Goal: Transaction & Acquisition: Purchase product/service

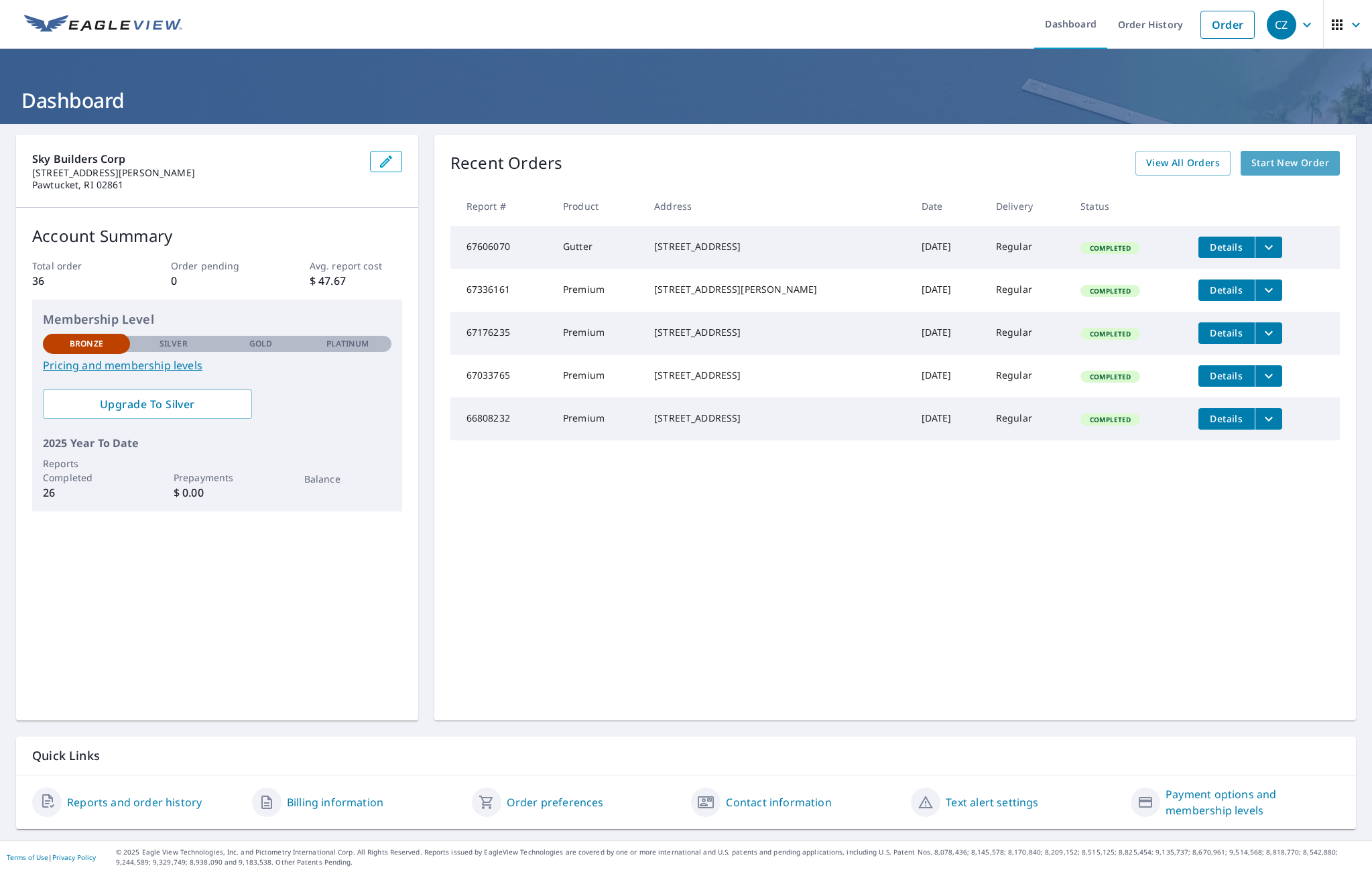
click at [1280, 167] on span "Start New Order" at bounding box center [1290, 162] width 78 height 16
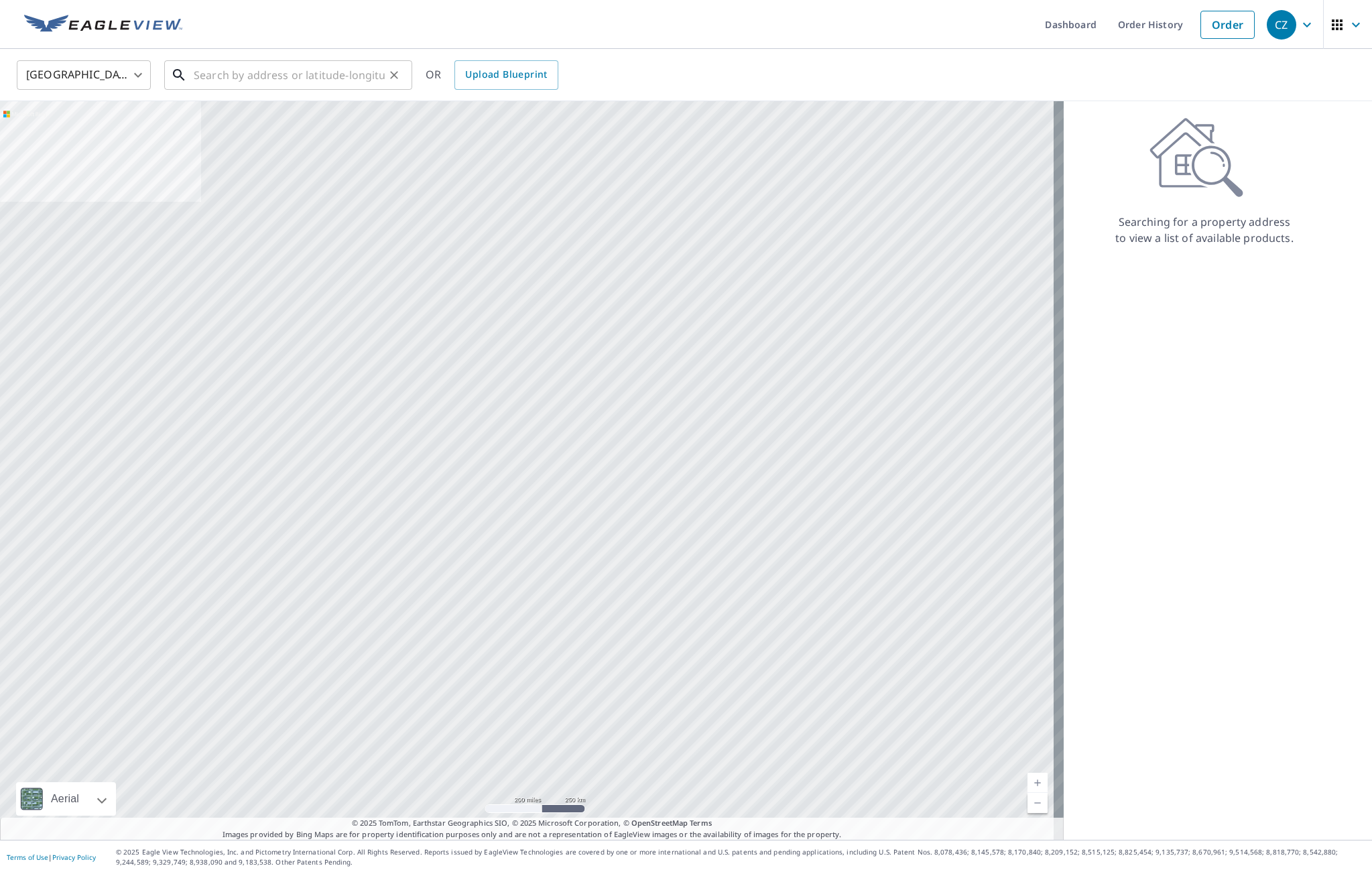
click at [198, 75] on input "text" at bounding box center [289, 75] width 191 height 37
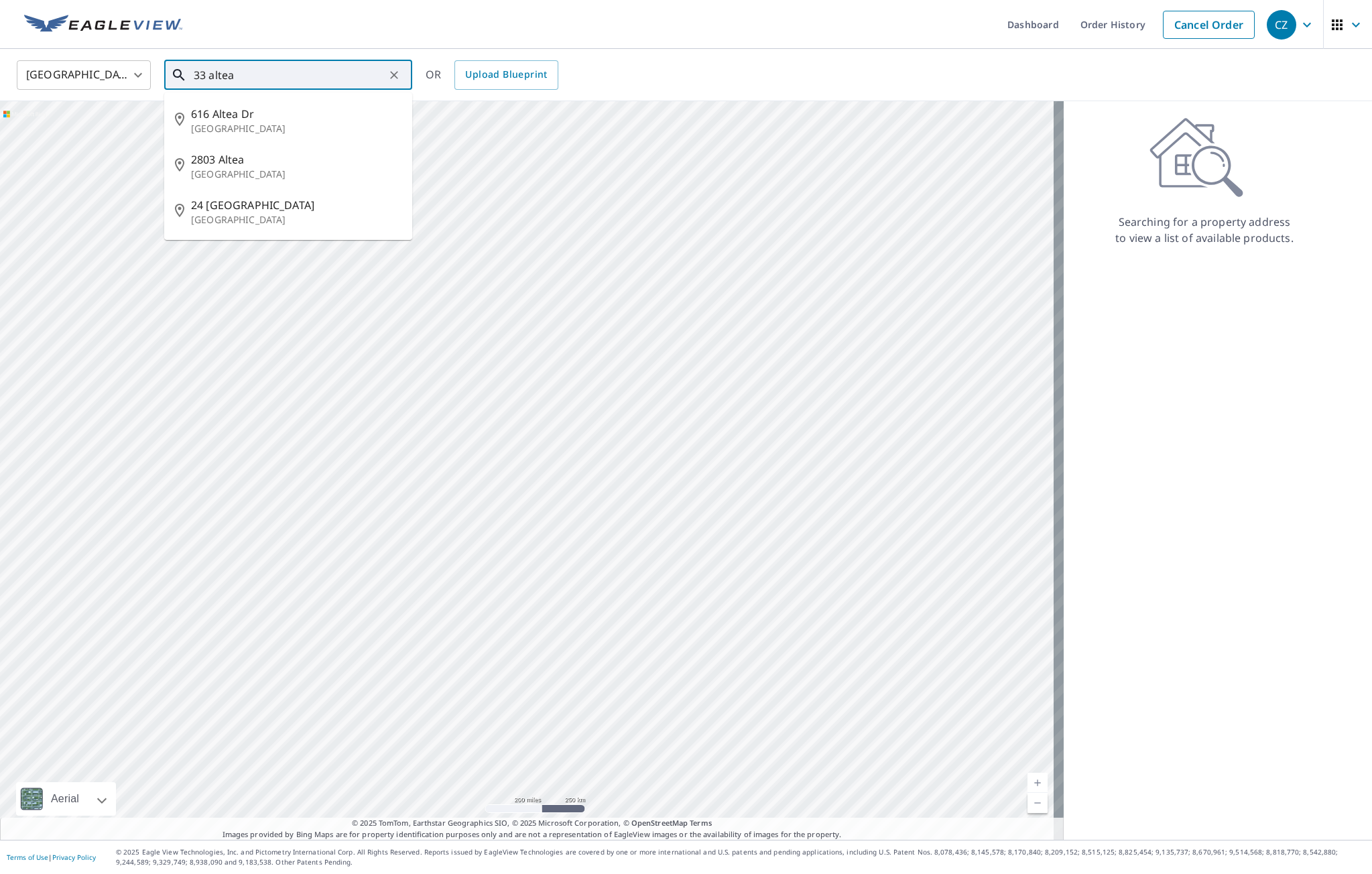
click at [222, 70] on input "33 altea" at bounding box center [289, 75] width 191 height 37
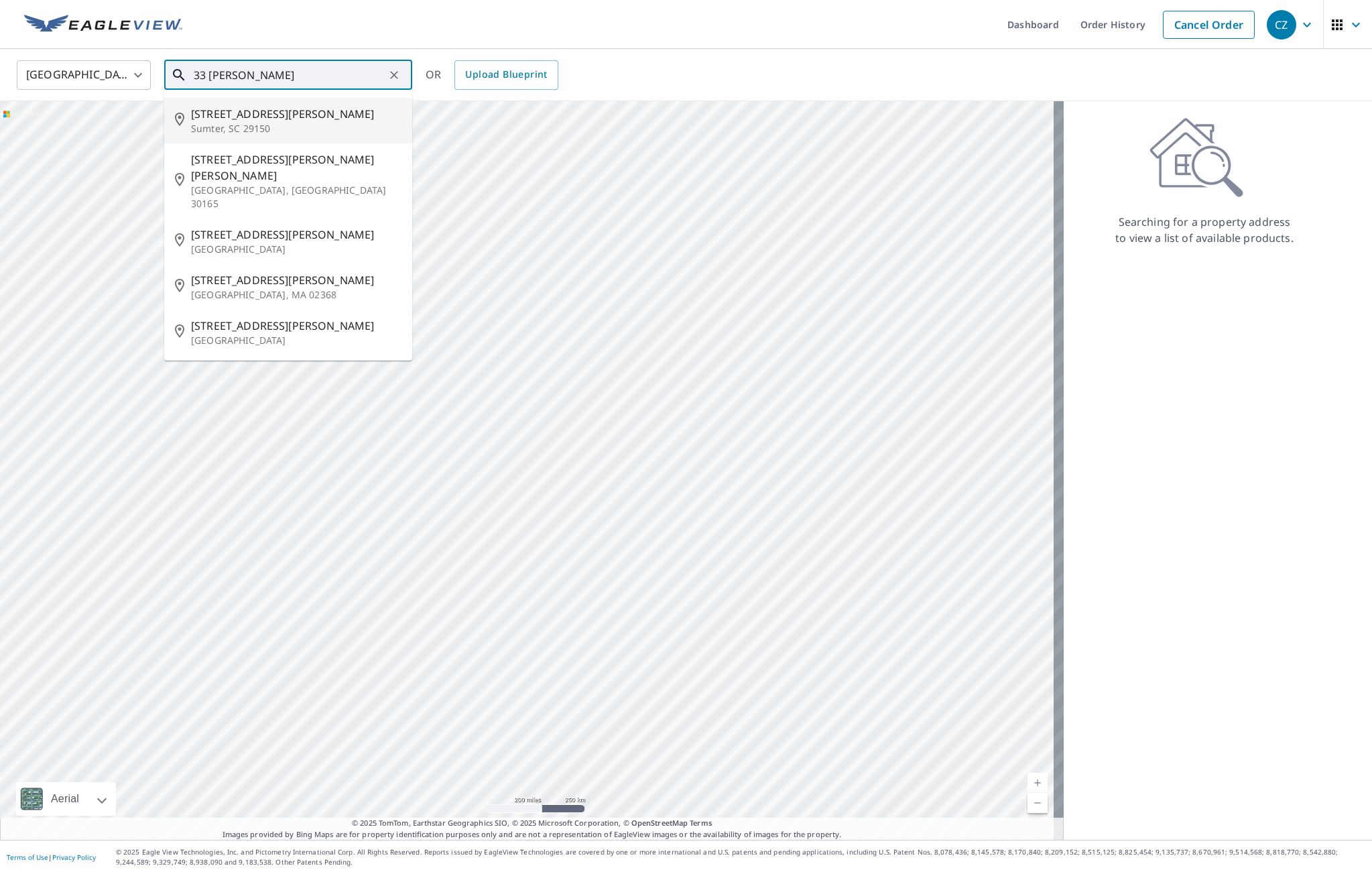
click at [261, 68] on input "33 [PERSON_NAME]" at bounding box center [289, 75] width 191 height 37
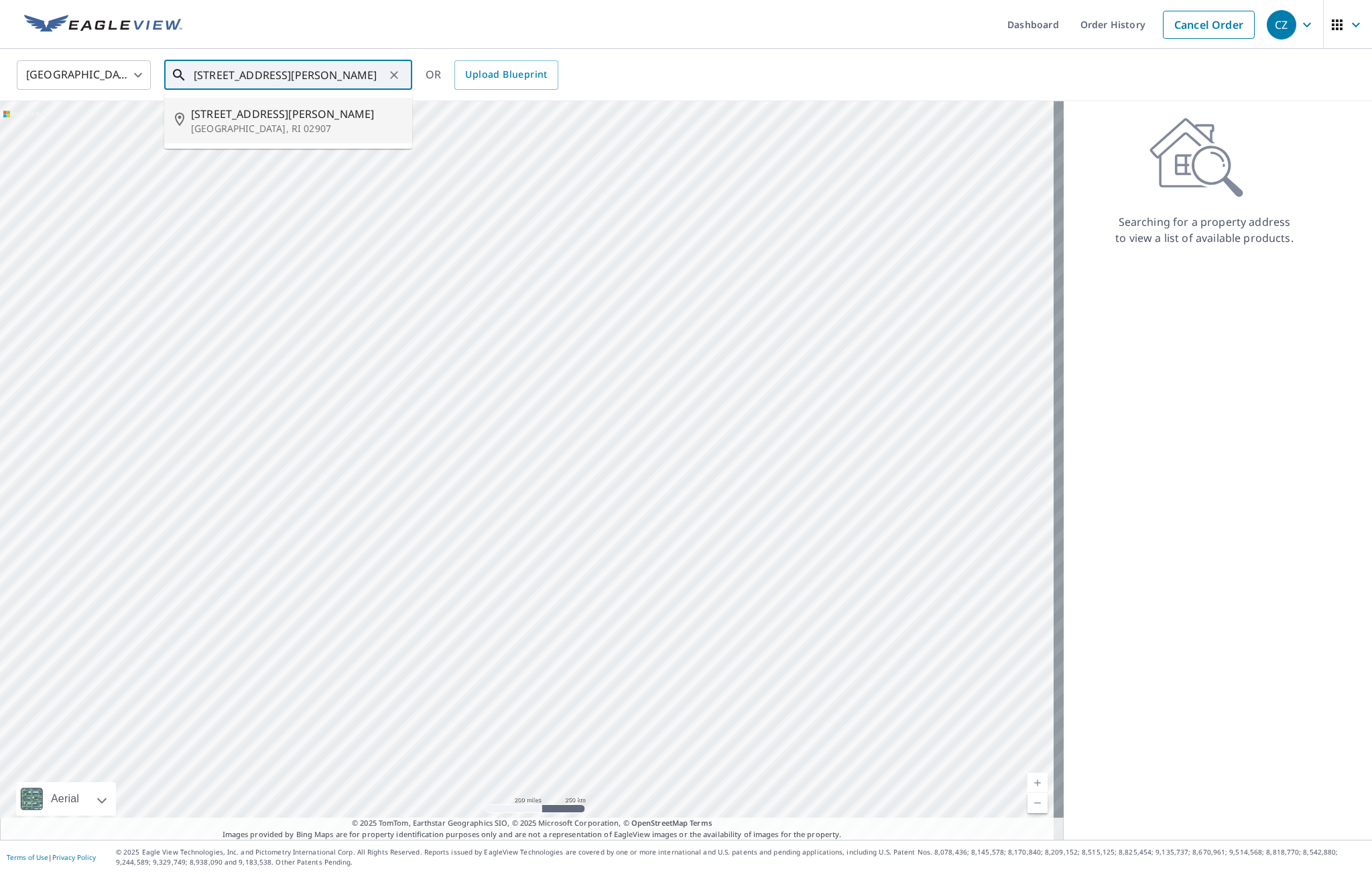
click at [277, 132] on p "[GEOGRAPHIC_DATA], RI 02907" at bounding box center [296, 129] width 210 height 14
type input "[STREET_ADDRESS][PERSON_NAME]"
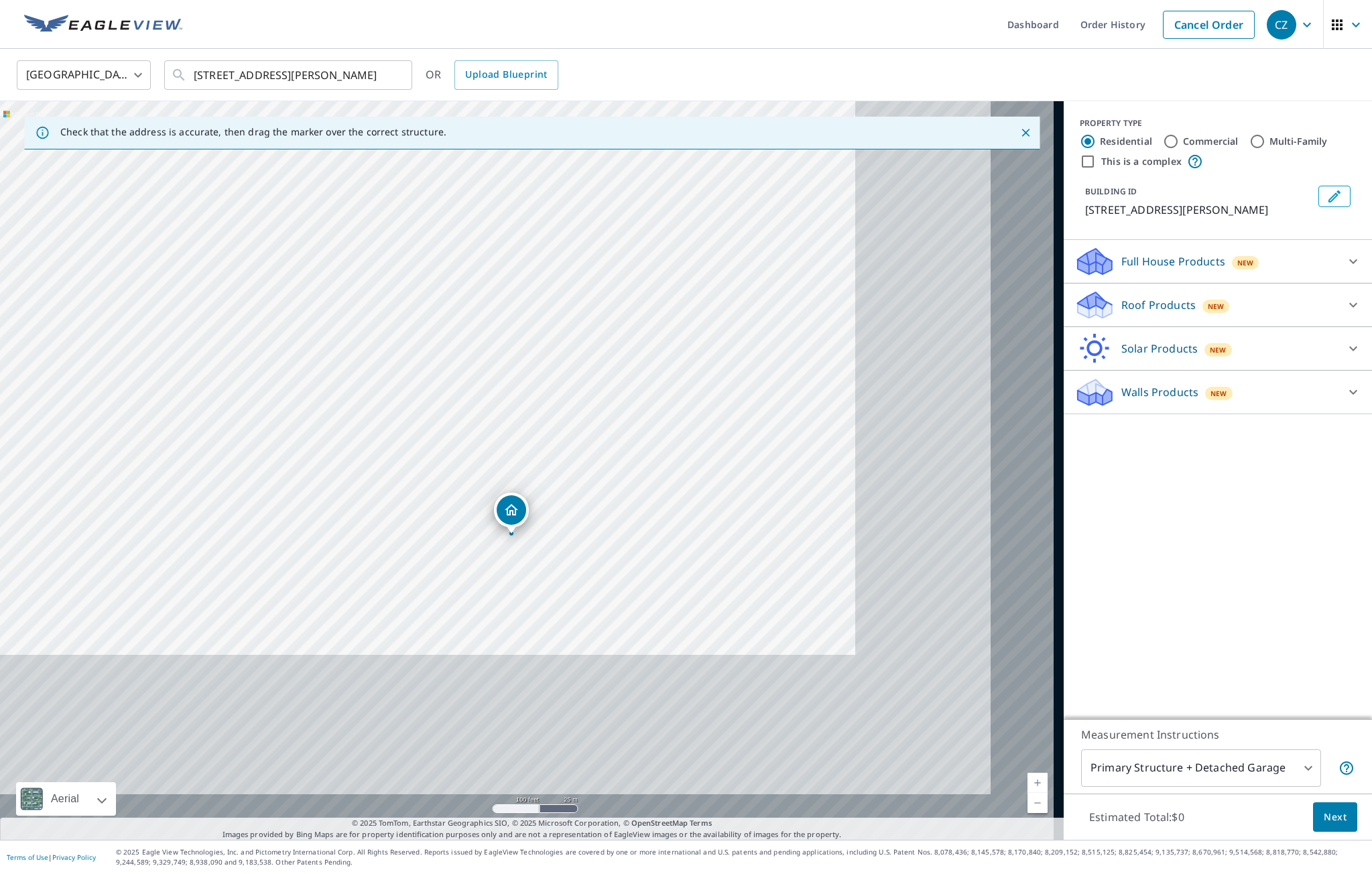
drag, startPoint x: 711, startPoint y: 534, endPoint x: 376, endPoint y: 173, distance: 492.5
click at [381, 182] on div "[STREET_ADDRESS][PERSON_NAME]" at bounding box center [531, 471] width 1064 height 739
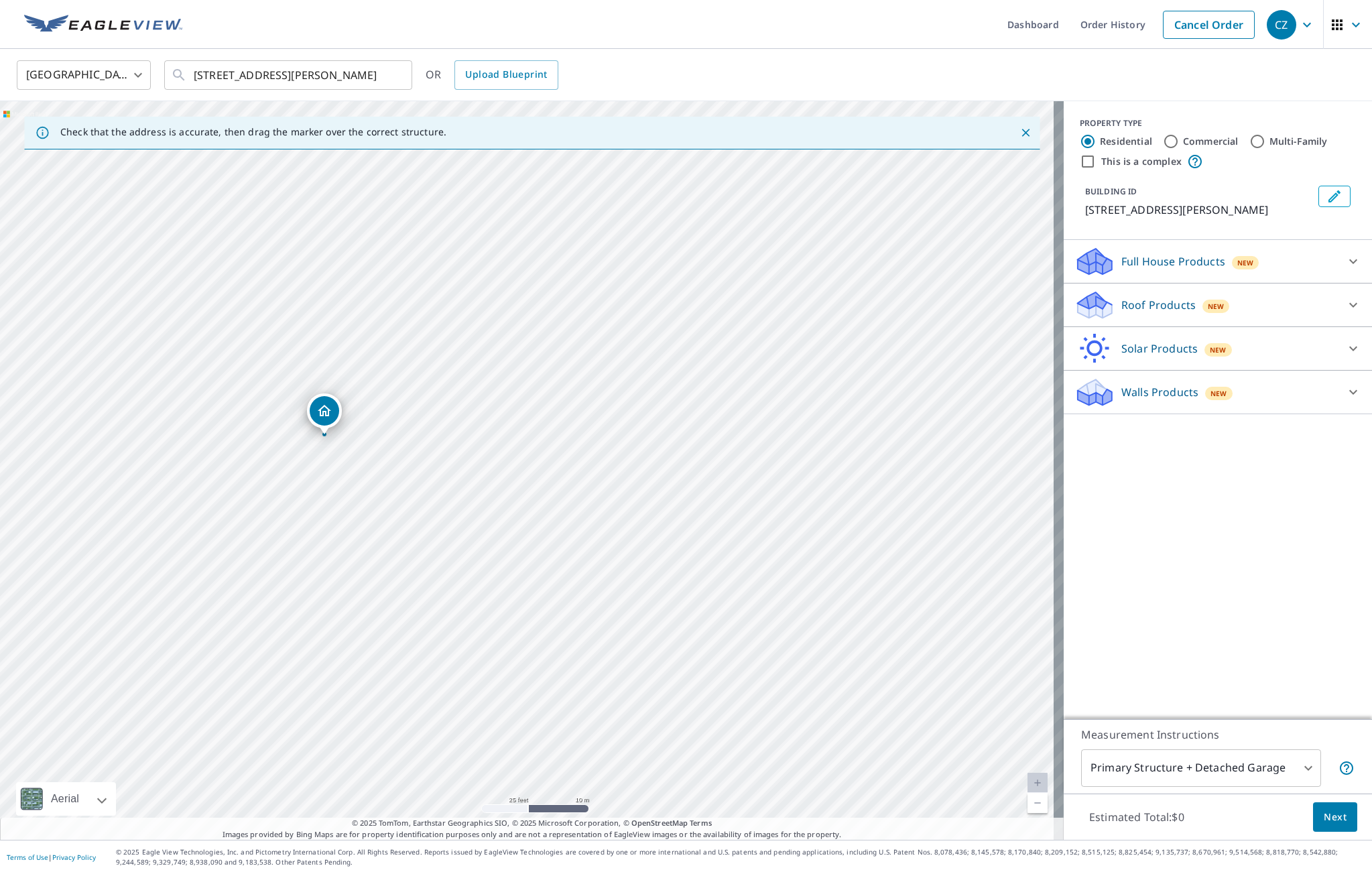
click at [1159, 309] on p "Roof Products" at bounding box center [1159, 305] width 74 height 16
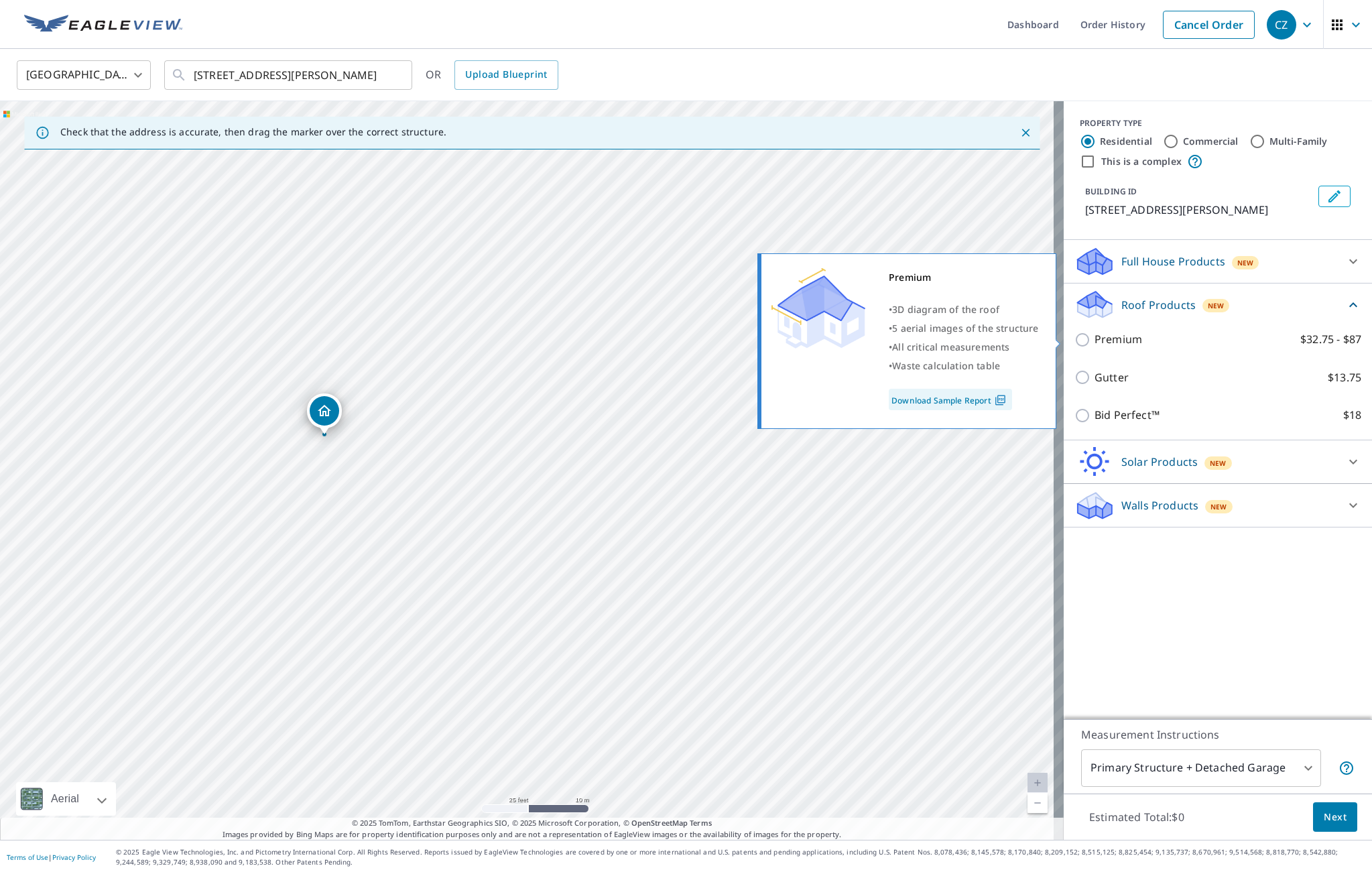
click at [1124, 345] on p "Premium" at bounding box center [1118, 339] width 48 height 16
click at [1094, 345] on input "Premium $32.75 - $87" at bounding box center [1084, 340] width 20 height 16
checkbox input "true"
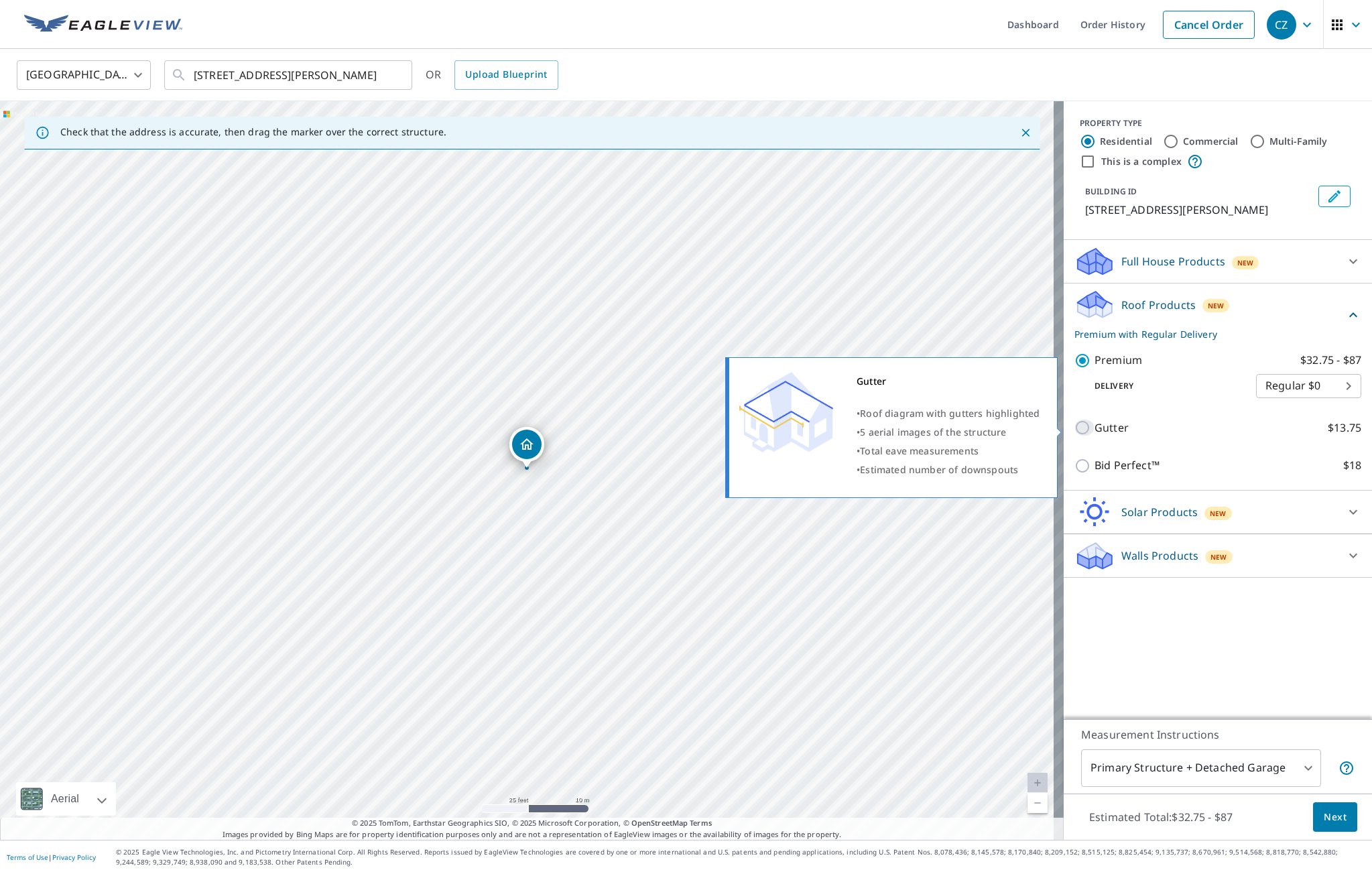
click at [1074, 431] on input "Gutter $13.75" at bounding box center [1084, 428] width 20 height 16
checkbox input "true"
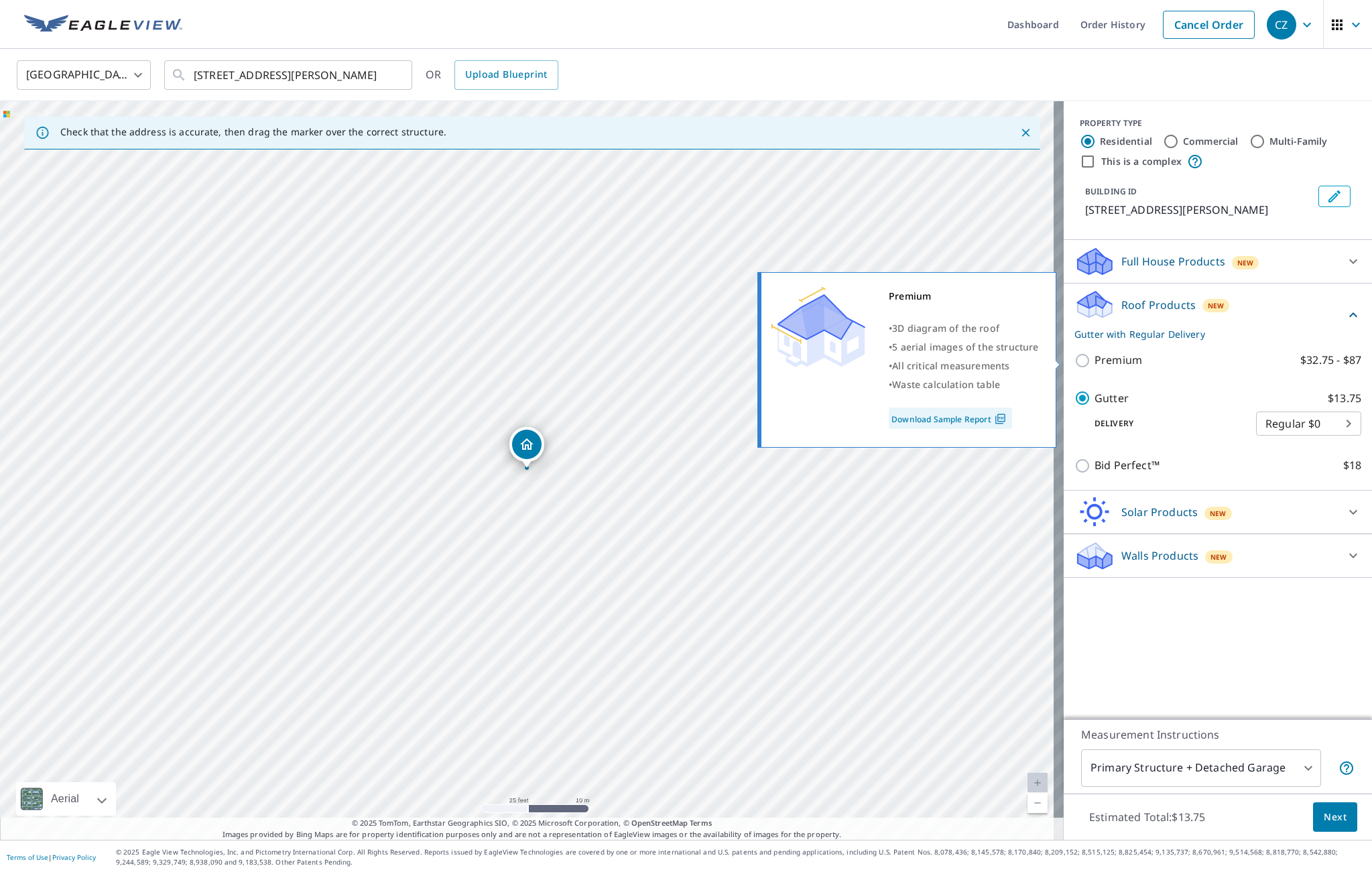
click at [1080, 360] on input "Premium $32.75 - $87" at bounding box center [1084, 360] width 20 height 16
checkbox input "true"
checkbox input "false"
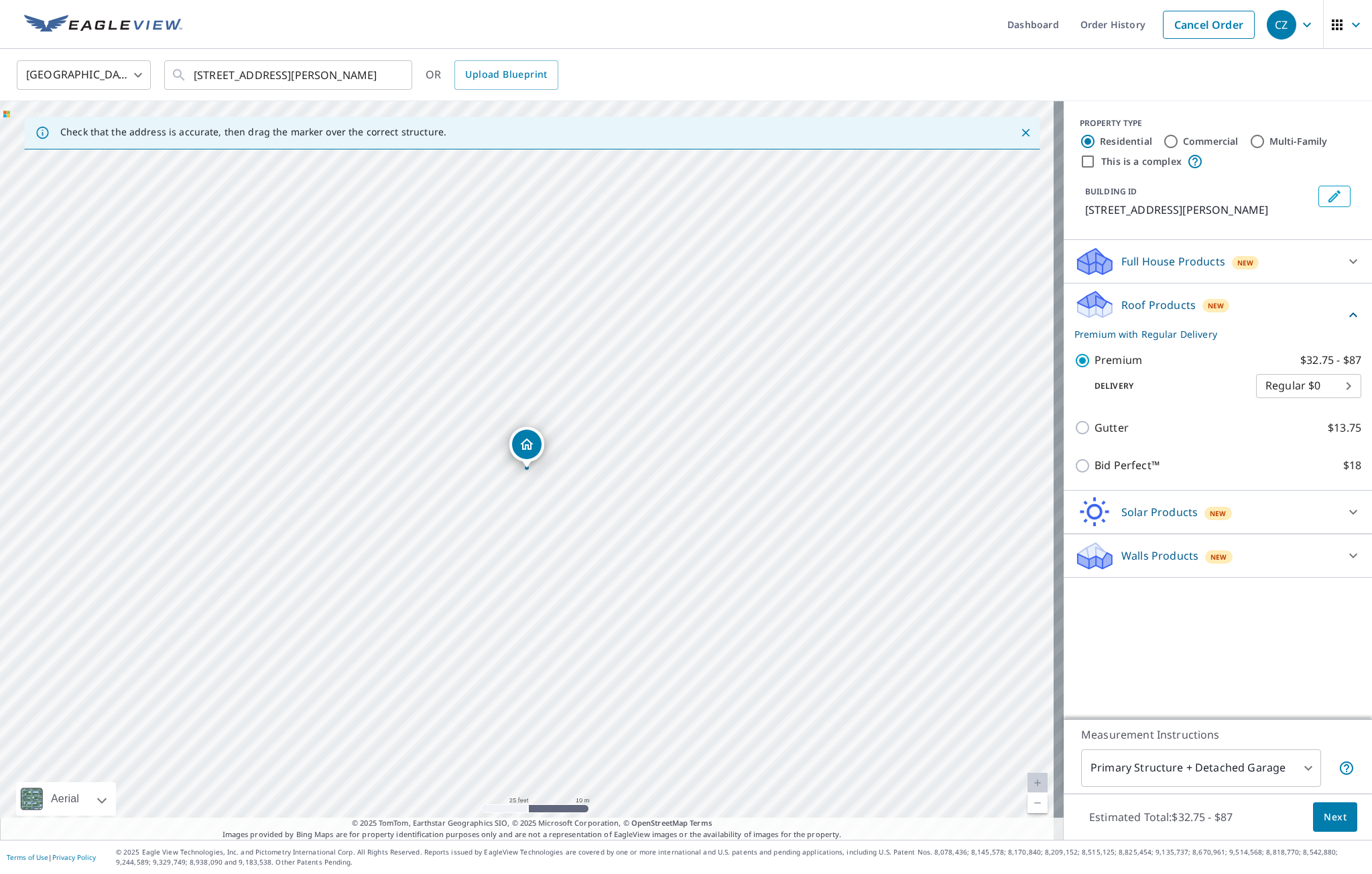
click at [1331, 815] on span "Next" at bounding box center [1336, 817] width 23 height 16
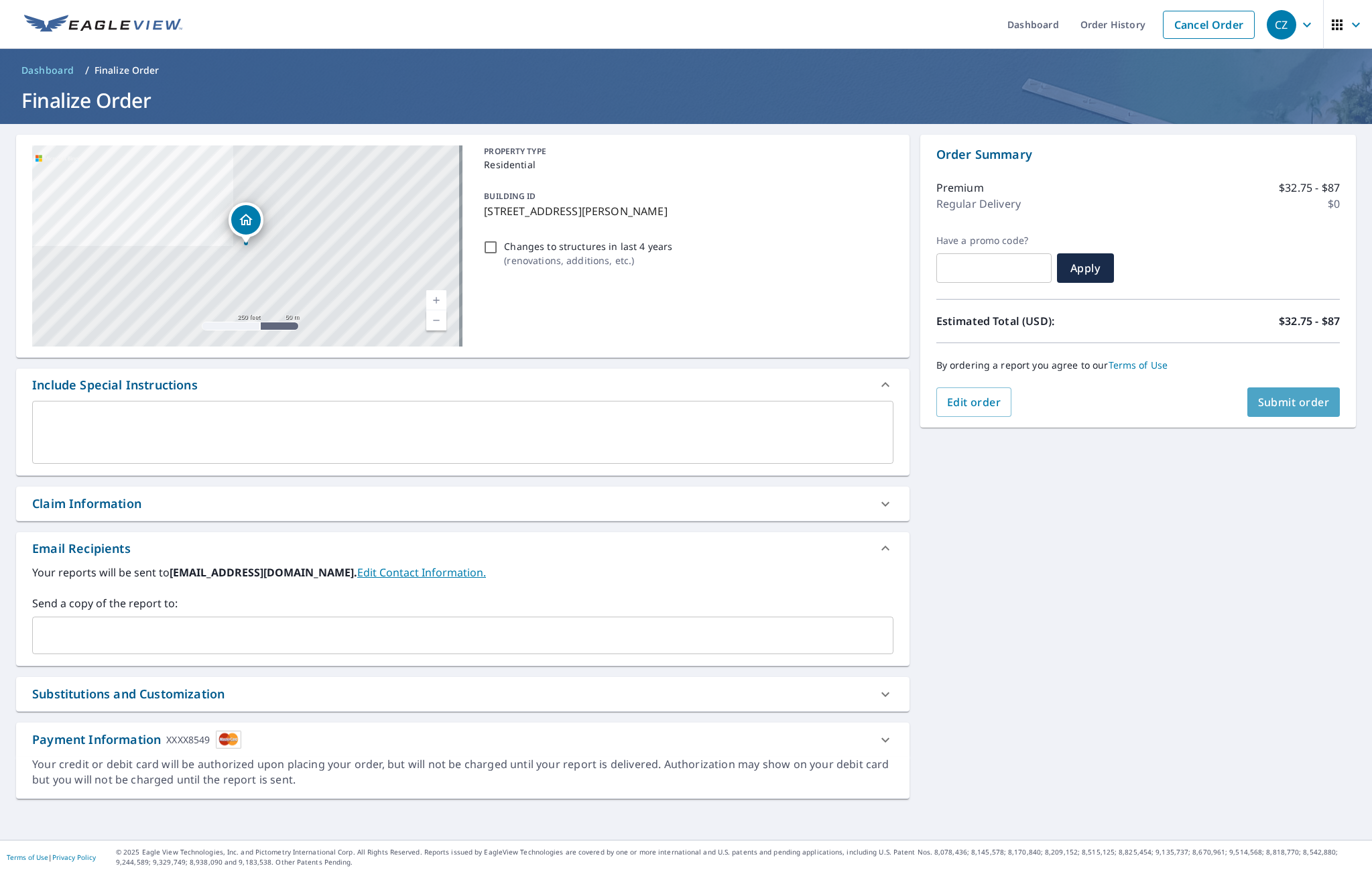
click at [1265, 396] on span "Submit order" at bounding box center [1294, 402] width 72 height 15
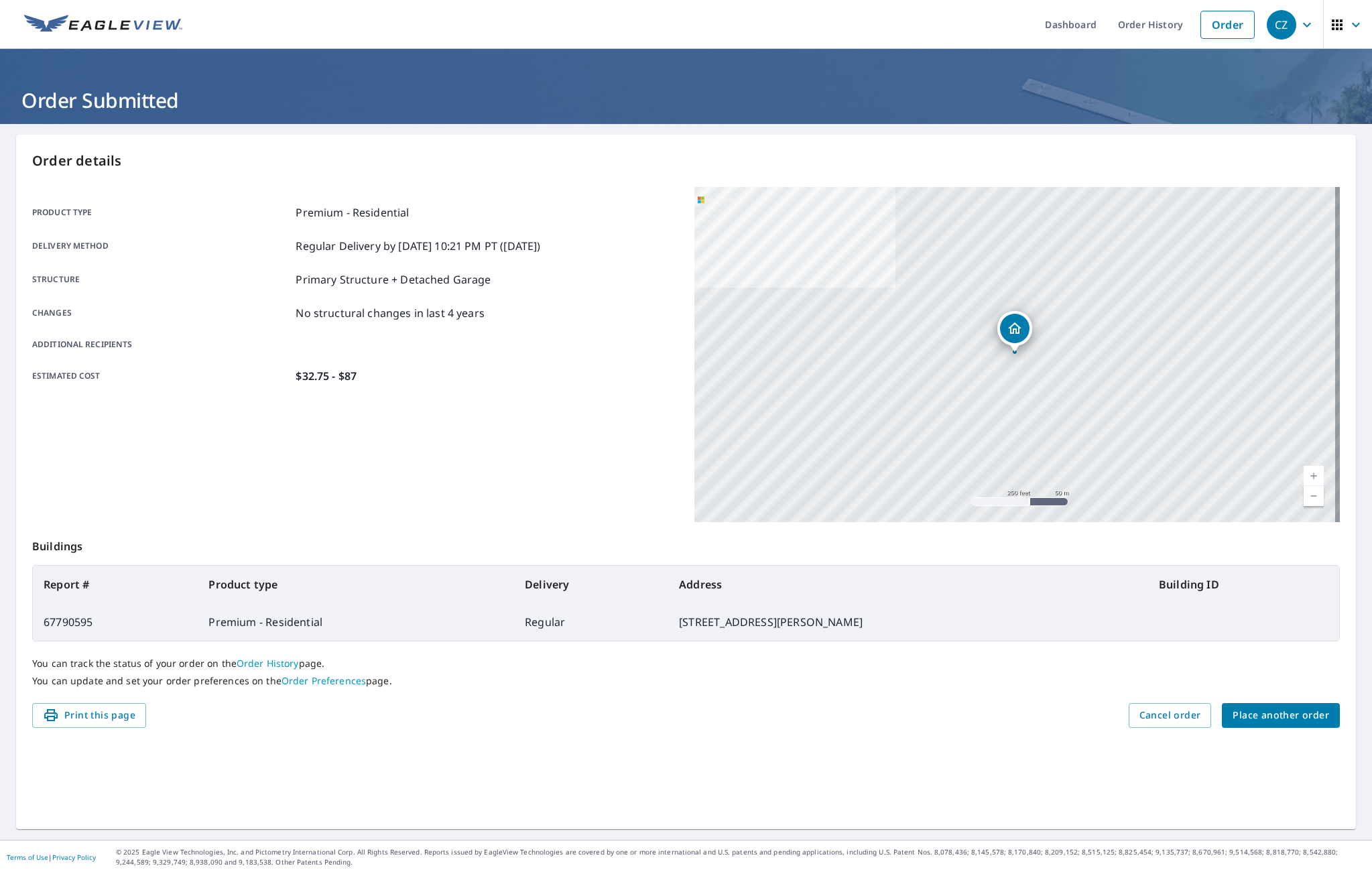
click at [1263, 714] on span "Place another order" at bounding box center [1280, 715] width 97 height 16
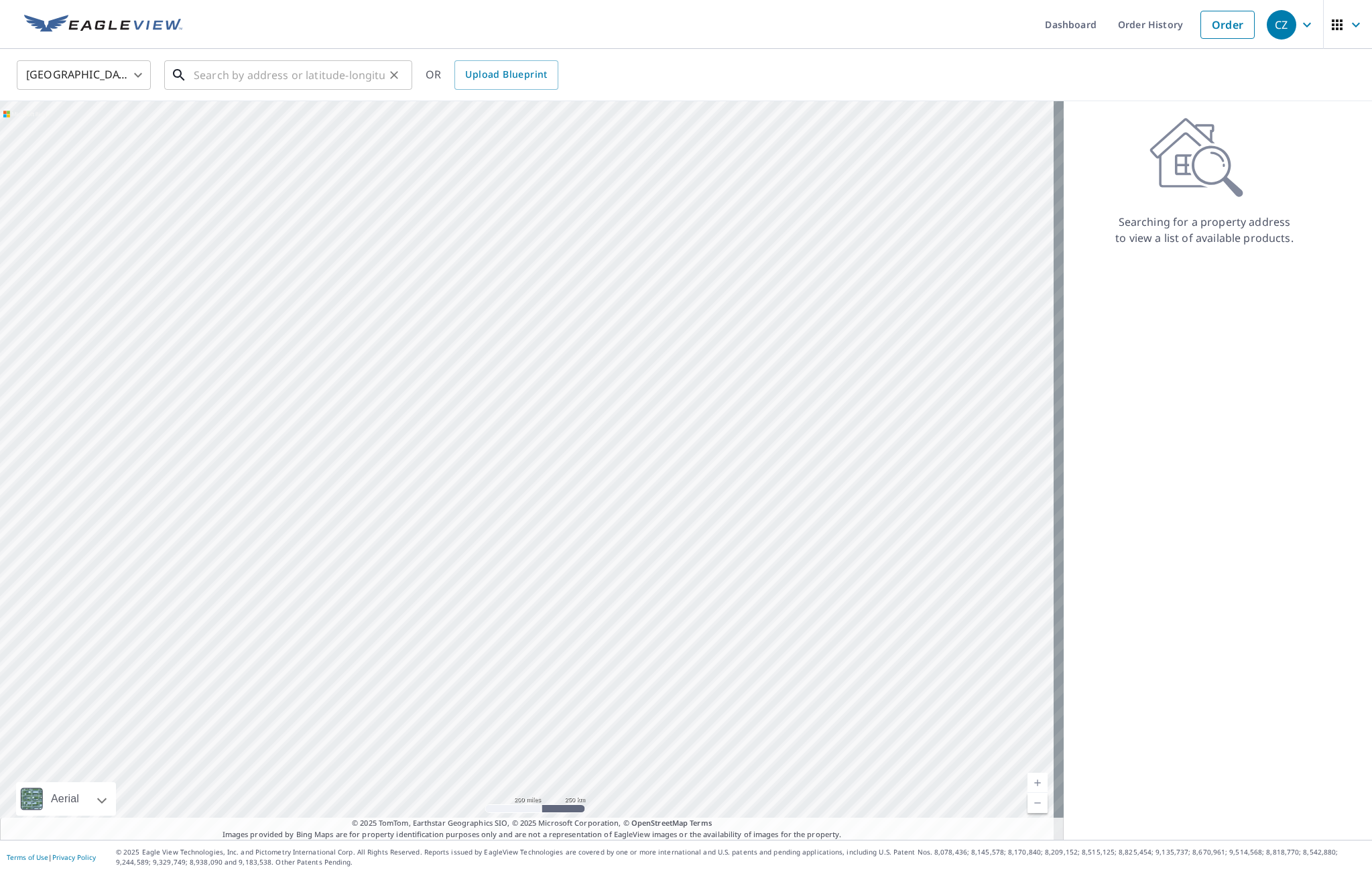
click at [342, 72] on input "text" at bounding box center [289, 75] width 191 height 37
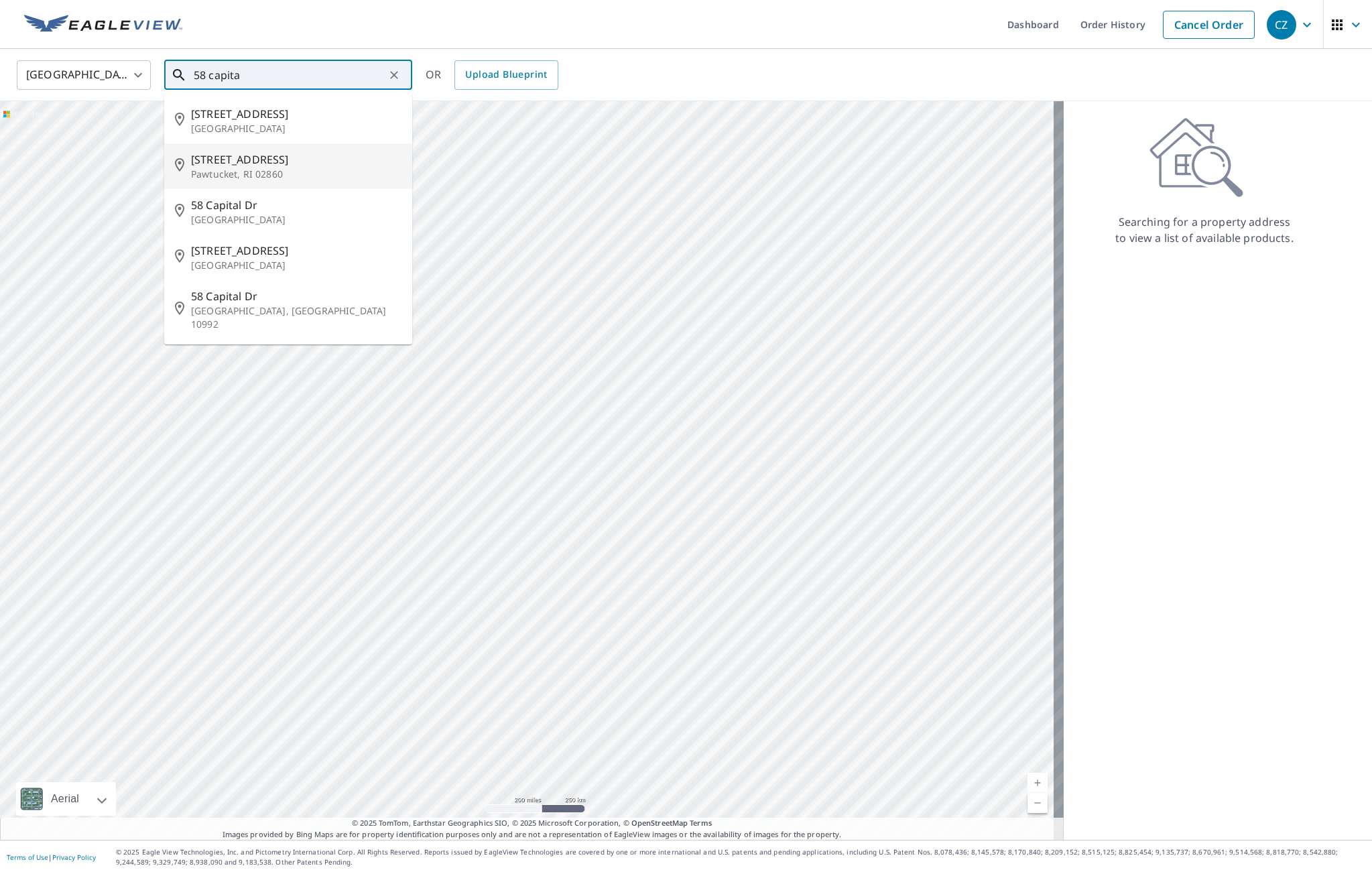
click at [285, 167] on p "Pawtucket, RI 02860" at bounding box center [296, 174] width 210 height 14
type input "[STREET_ADDRESS]"
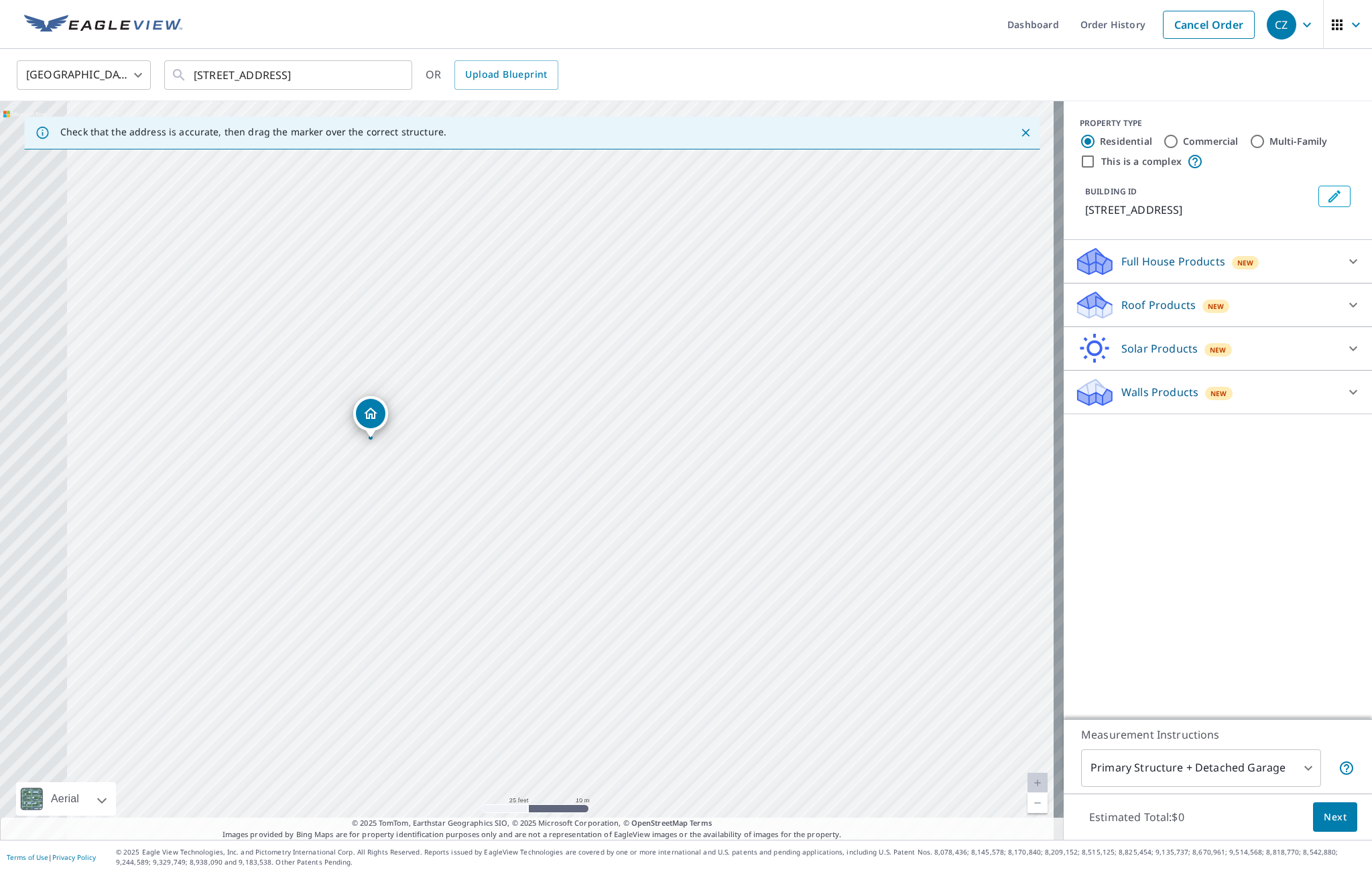
drag, startPoint x: 231, startPoint y: 490, endPoint x: 697, endPoint y: 473, distance: 466.3
click at [697, 473] on div "[STREET_ADDRESS]" at bounding box center [531, 471] width 1064 height 739
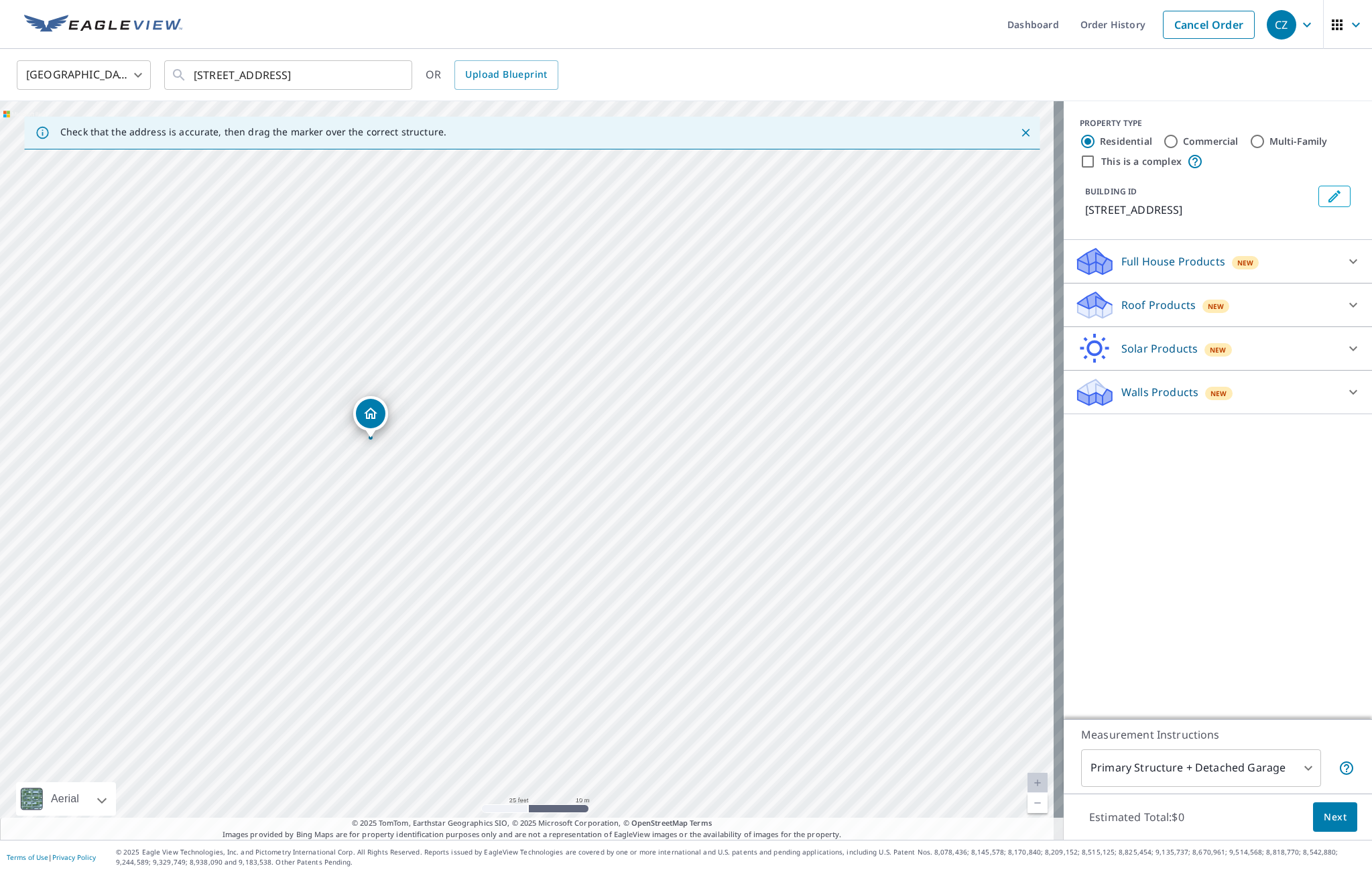
click at [1149, 316] on div "Roof Products New" at bounding box center [1205, 305] width 263 height 31
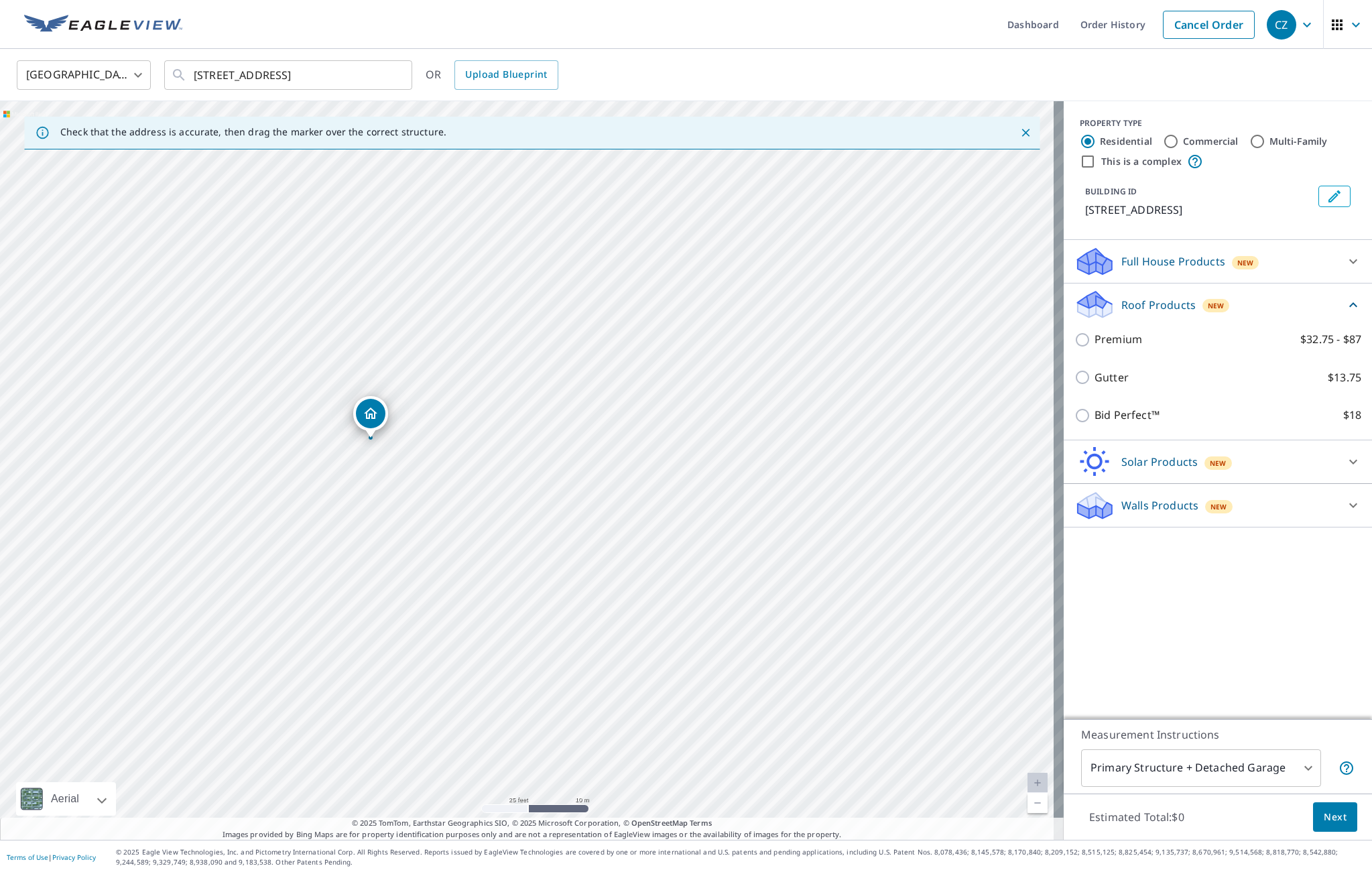
click at [1079, 347] on input "Premium $32.75 - $87" at bounding box center [1084, 340] width 20 height 16
checkbox input "true"
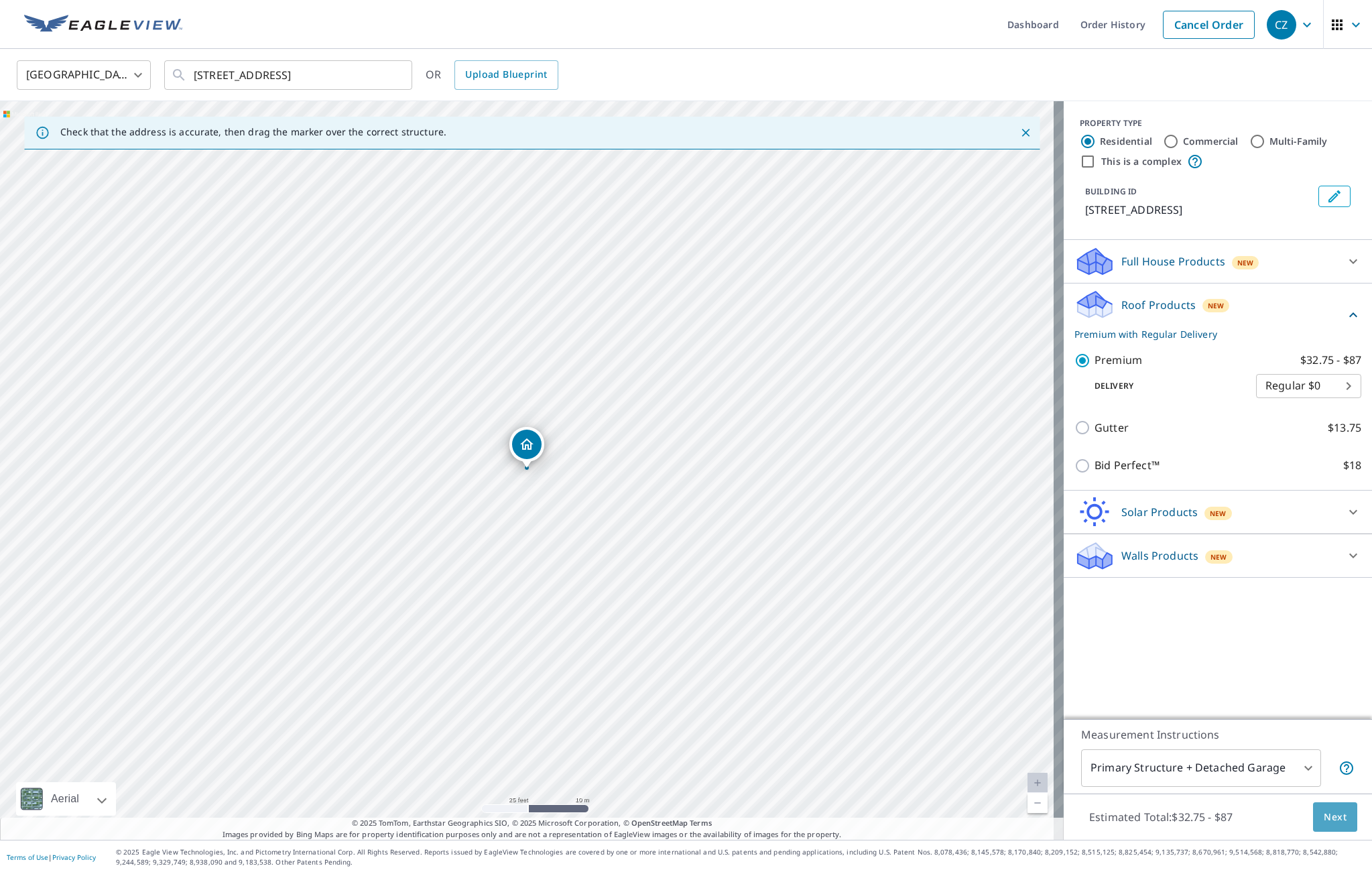
click at [1339, 825] on button "Next" at bounding box center [1336, 817] width 44 height 30
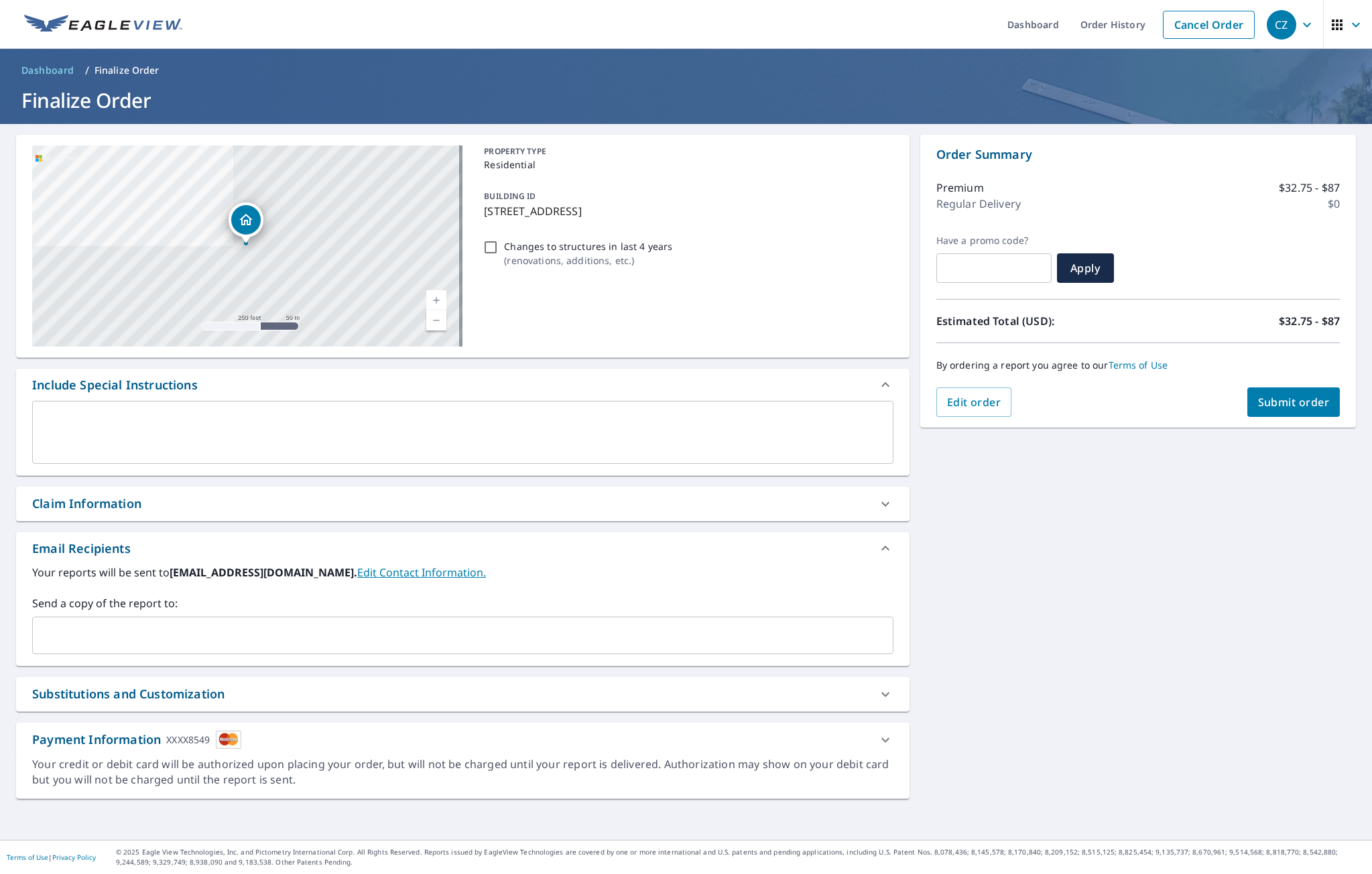
click at [1298, 403] on span "Submit order" at bounding box center [1294, 402] width 72 height 15
